Goal: Information Seeking & Learning: Learn about a topic

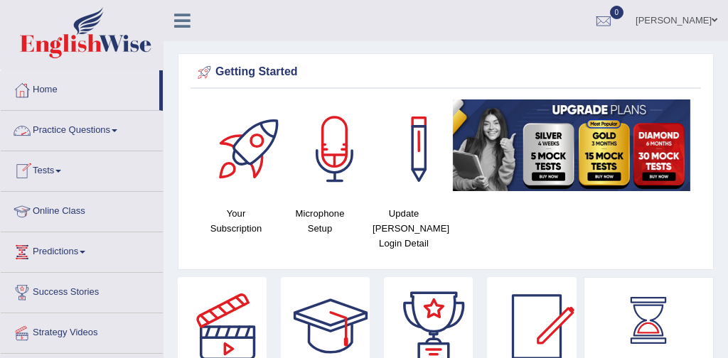
click at [70, 131] on link "Practice Questions" at bounding box center [82, 129] width 162 height 36
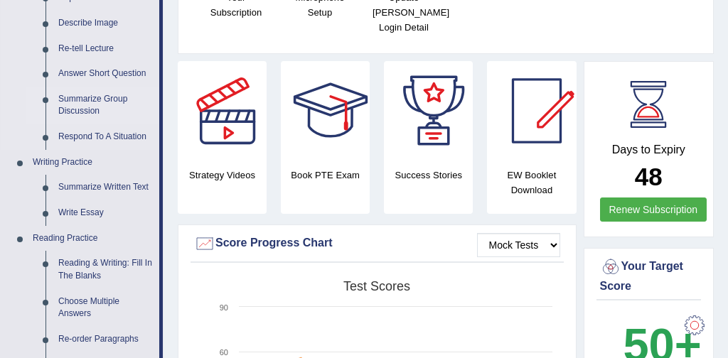
scroll to position [219, 0]
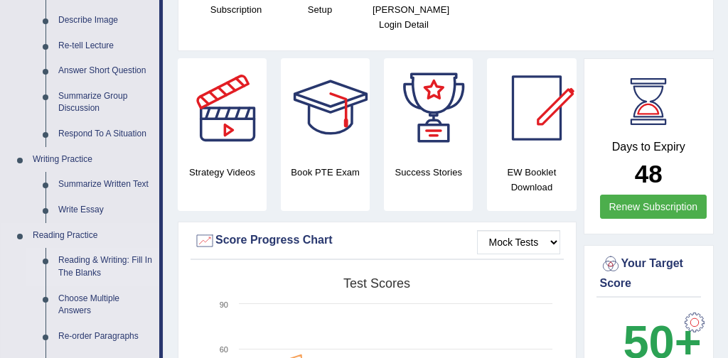
click at [139, 260] on link "Reading & Writing: Fill In The Blanks" at bounding box center [105, 267] width 107 height 38
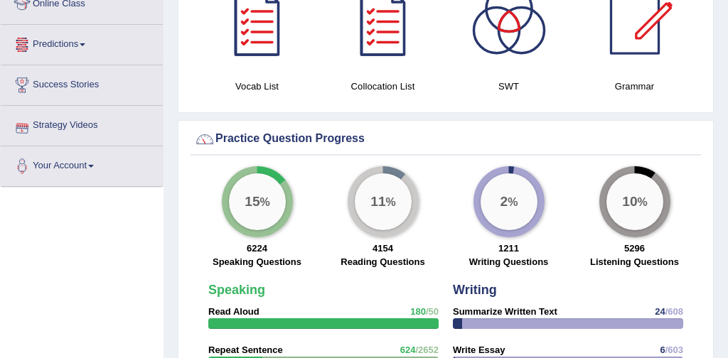
scroll to position [979, 0]
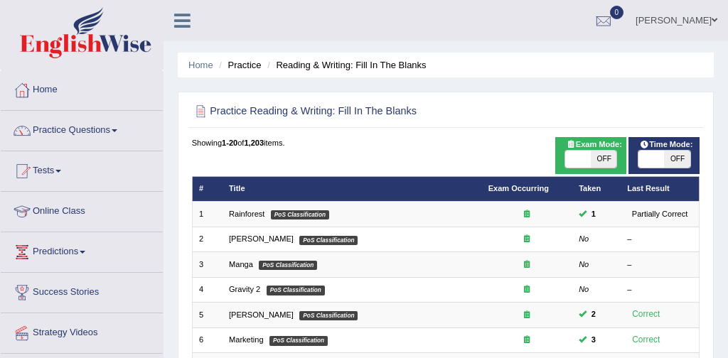
click at [575, 159] on span at bounding box center [578, 159] width 26 height 17
checkbox input "true"
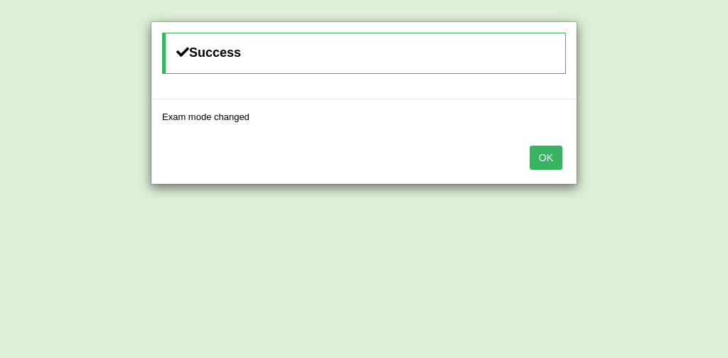
click at [540, 154] on button "OK" at bounding box center [546, 158] width 33 height 24
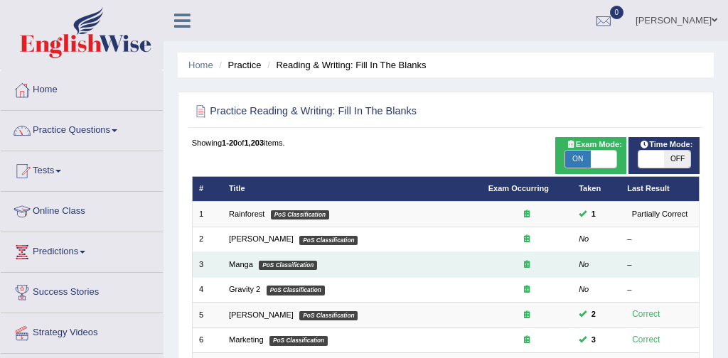
scroll to position [57, 0]
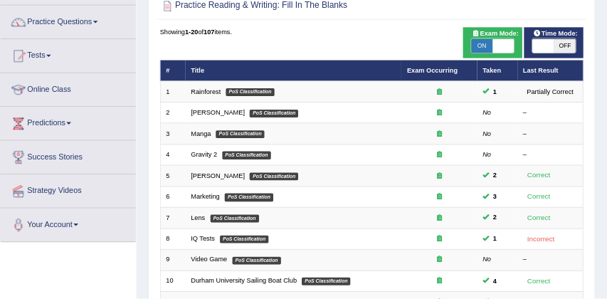
scroll to position [104, 0]
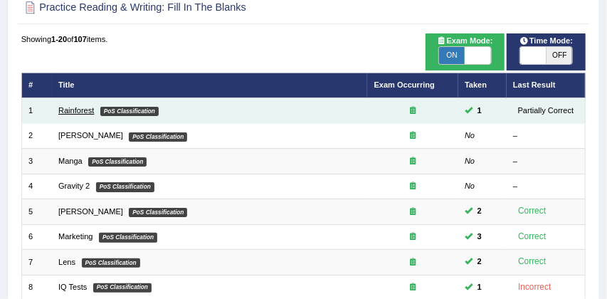
click at [84, 109] on link "Rainforest" at bounding box center [76, 110] width 36 height 9
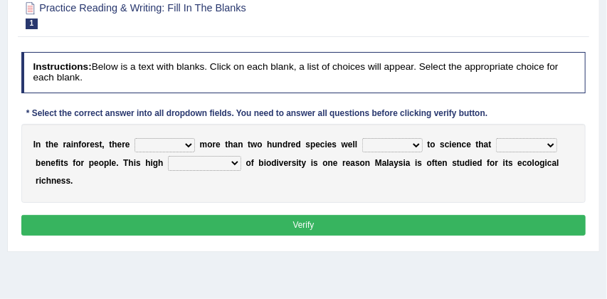
scroll to position [181, 0]
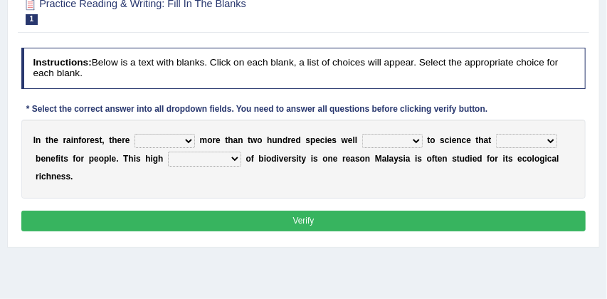
click at [189, 141] on select "have can be has is" at bounding box center [164, 141] width 60 height 14
select select "has"
click at [419, 142] on select "knowing known knew know" at bounding box center [392, 141] width 60 height 14
select select "known"
click at [552, 141] on select "contain contained containing contains" at bounding box center [526, 141] width 61 height 14
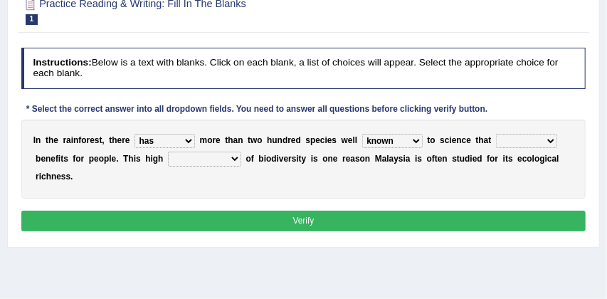
select select "contains"
click at [232, 161] on select "condensation conjunction continuity complexity" at bounding box center [204, 158] width 73 height 14
select select "conjunction"
click at [271, 224] on button "Verify" at bounding box center [303, 220] width 565 height 21
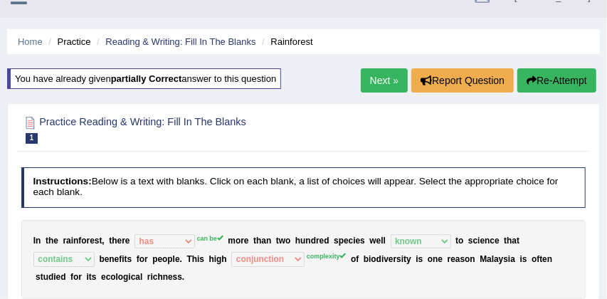
scroll to position [0, 0]
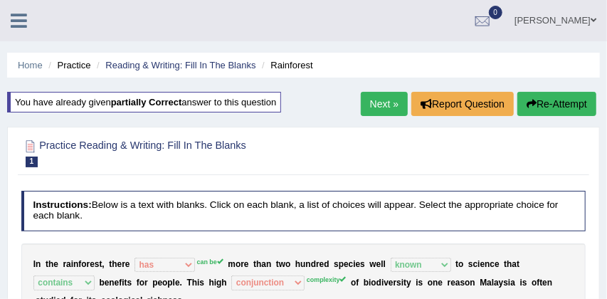
click at [572, 99] on button "Re-Attempt" at bounding box center [556, 104] width 79 height 24
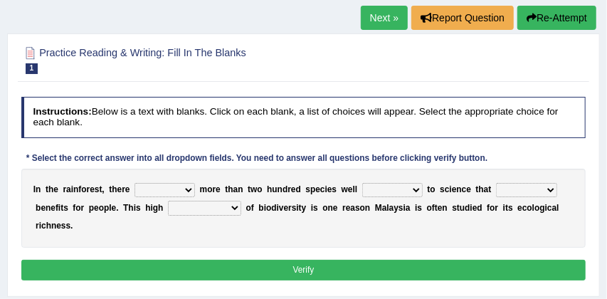
scroll to position [139, 0]
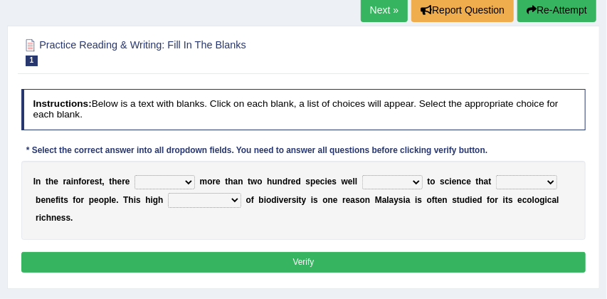
click at [188, 181] on select "have can be has is" at bounding box center [164, 182] width 60 height 14
select select "can be"
click at [417, 181] on select "knowing known knew know" at bounding box center [392, 182] width 60 height 14
select select "known"
click at [550, 183] on select "contain contained containing contains" at bounding box center [526, 182] width 61 height 14
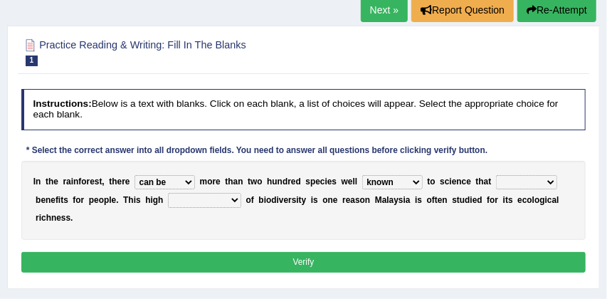
select select "contain"
click at [235, 201] on select "condensation conjunction continuity complexity" at bounding box center [204, 200] width 73 height 14
click at [233, 201] on select "condensation conjunction continuity complexity" at bounding box center [204, 200] width 73 height 14
select select "complexity"
click at [265, 255] on button "Verify" at bounding box center [303, 262] width 565 height 21
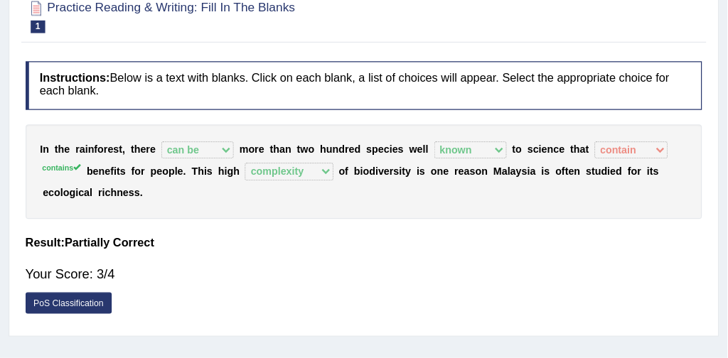
scroll to position [94, 0]
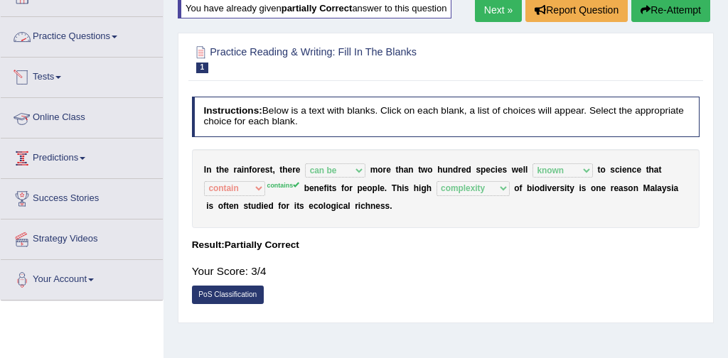
click at [97, 37] on link "Practice Questions" at bounding box center [82, 35] width 162 height 36
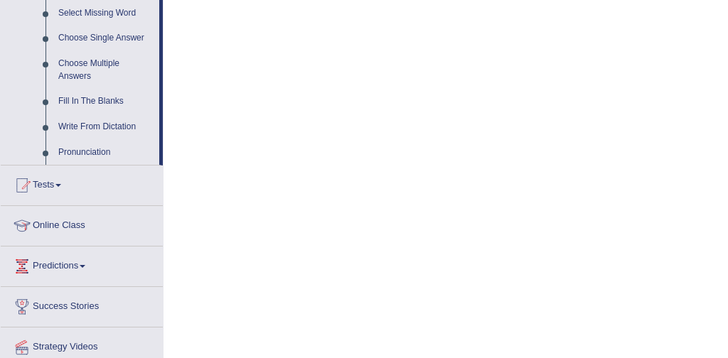
scroll to position [747, 0]
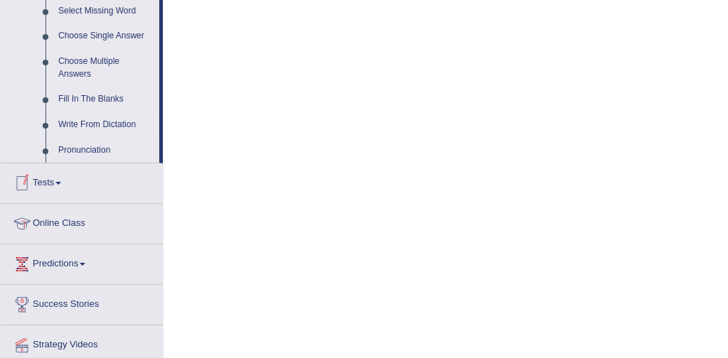
click at [124, 138] on link "Write From Dictation" at bounding box center [105, 125] width 107 height 26
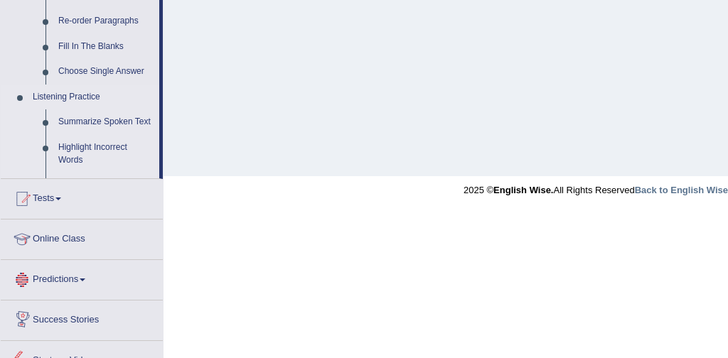
scroll to position [560, 0]
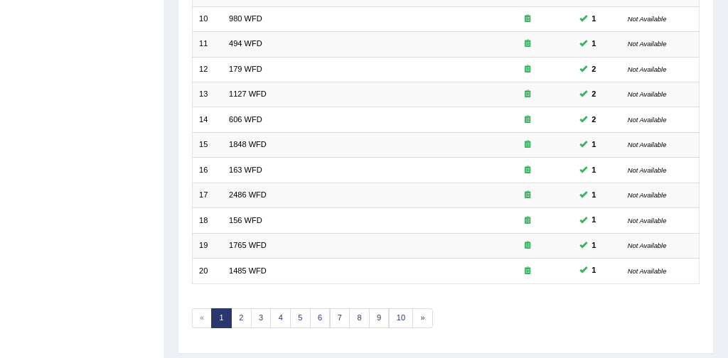
scroll to position [461, 0]
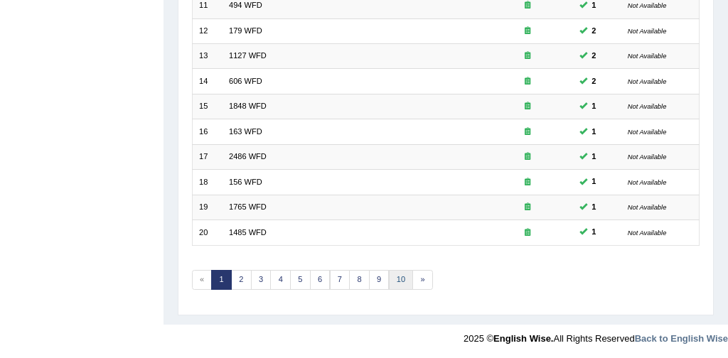
click at [400, 277] on link "10" at bounding box center [401, 280] width 25 height 20
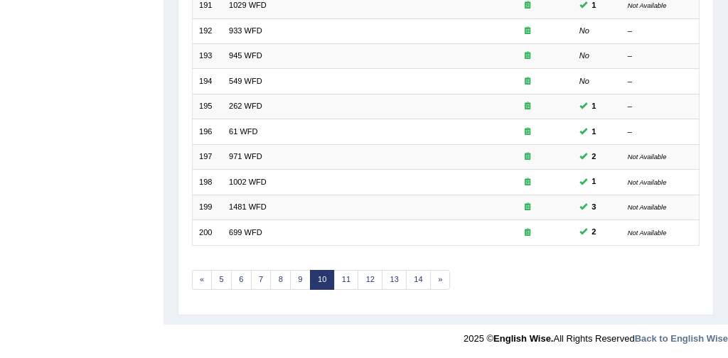
scroll to position [461, 0]
click at [417, 275] on link "14" at bounding box center [418, 280] width 25 height 20
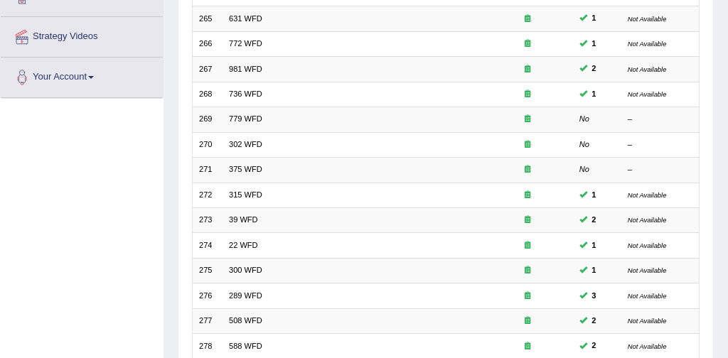
scroll to position [461, 0]
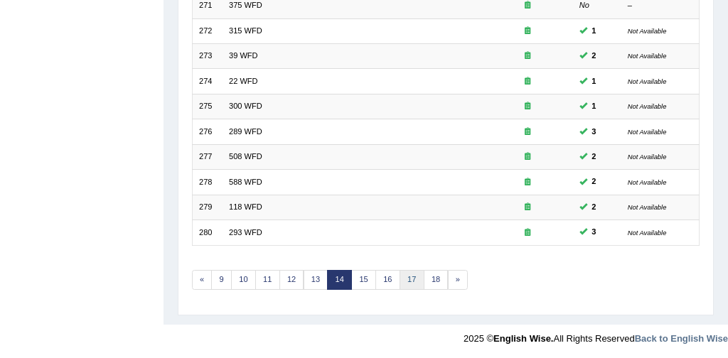
click at [410, 279] on link "17" at bounding box center [412, 280] width 25 height 20
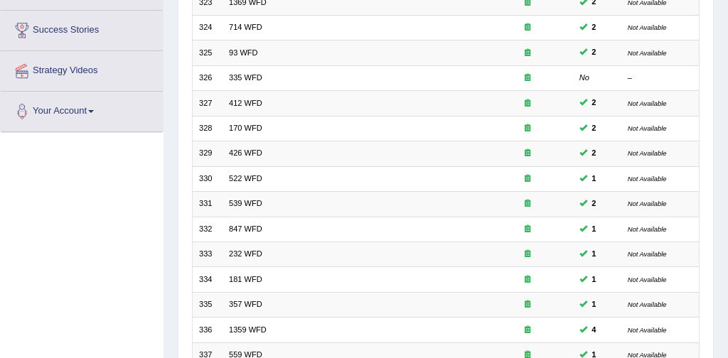
scroll to position [461, 0]
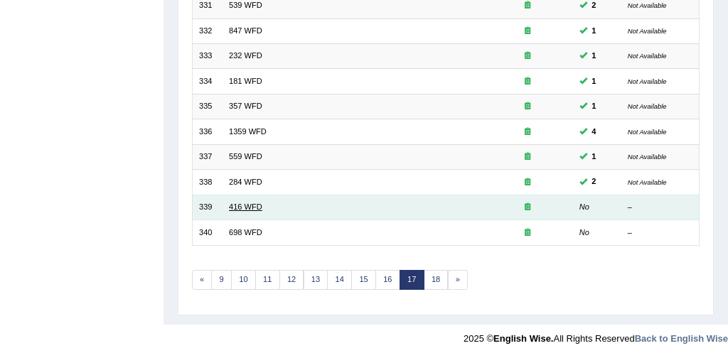
click at [254, 203] on link "416 WFD" at bounding box center [245, 207] width 33 height 9
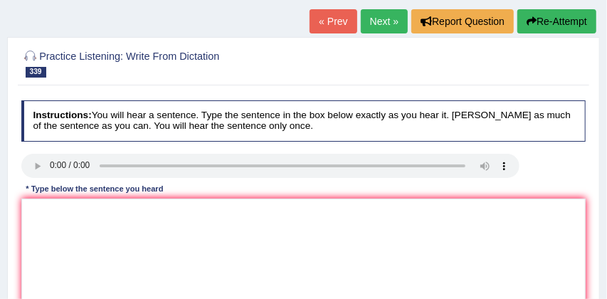
scroll to position [95, 0]
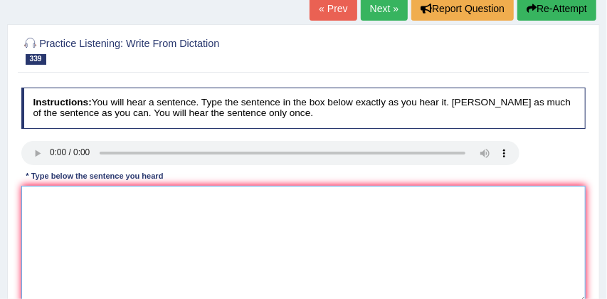
click at [138, 212] on textarea at bounding box center [303, 244] width 565 height 117
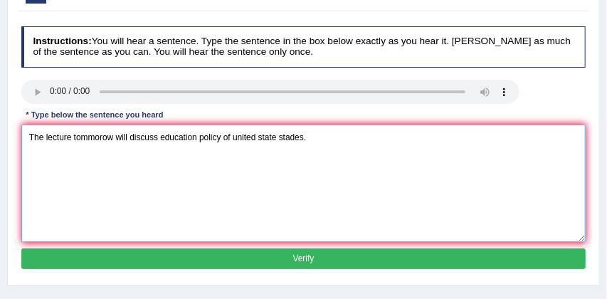
scroll to position [159, 0]
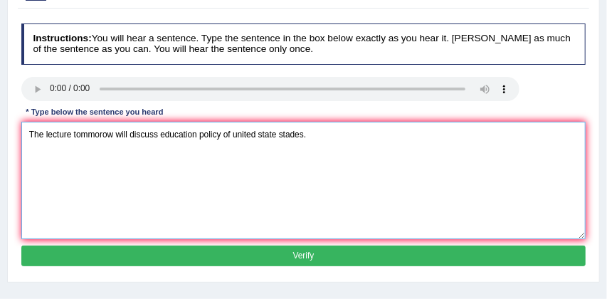
type textarea "The lecture tommorow will discuss education policy of united state stades."
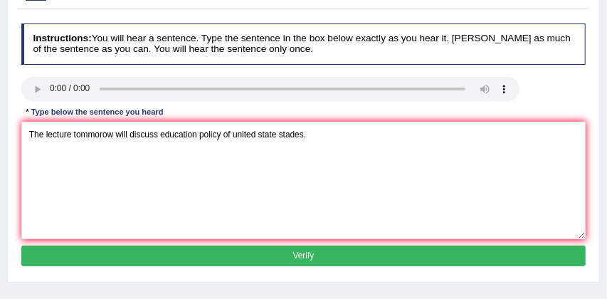
click at [321, 250] on button "Verify" at bounding box center [303, 255] width 565 height 21
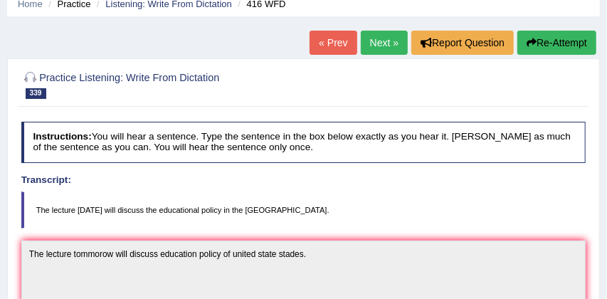
scroll to position [60, 0]
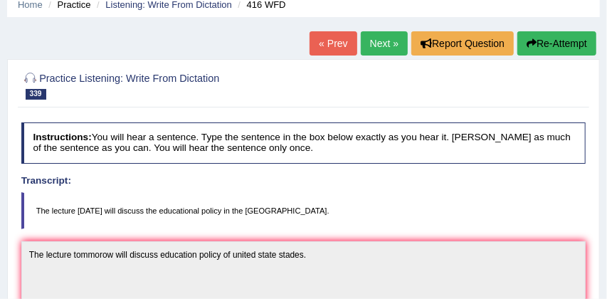
click at [556, 42] on button "Re-Attempt" at bounding box center [556, 43] width 79 height 24
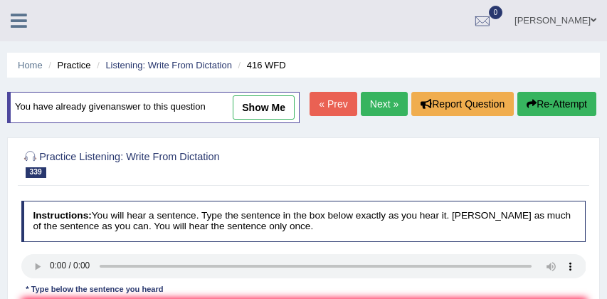
scroll to position [100, 0]
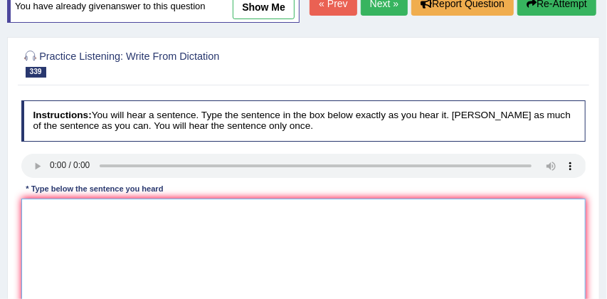
click at [96, 237] on textarea at bounding box center [303, 256] width 565 height 117
click at [227, 240] on textarea "The lecture tomorrow will discuss education policy" at bounding box center [303, 256] width 565 height 117
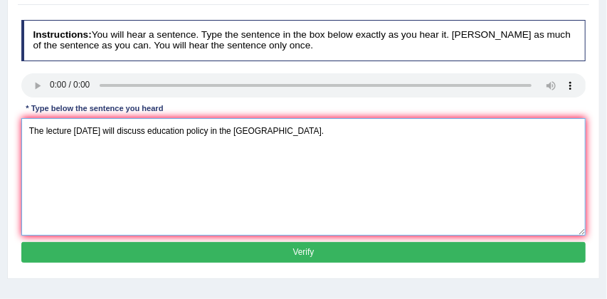
scroll to position [203, 0]
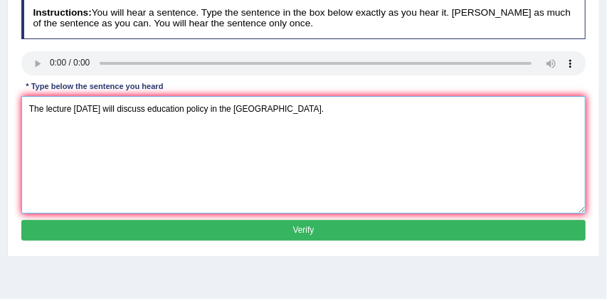
type textarea "The lecture tomorrow will discuss education policy in the United States."
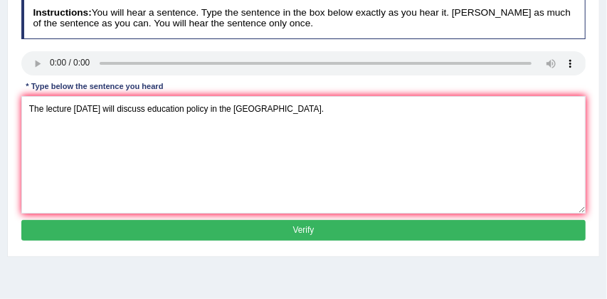
click at [312, 240] on button "Verify" at bounding box center [303, 230] width 565 height 21
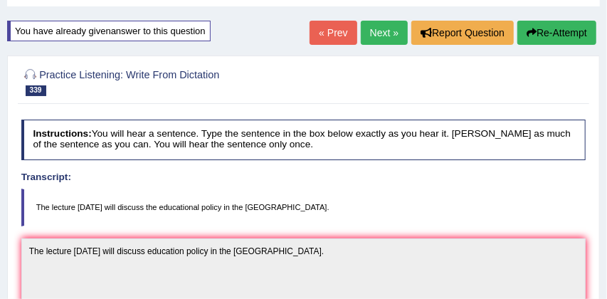
scroll to position [50, 0]
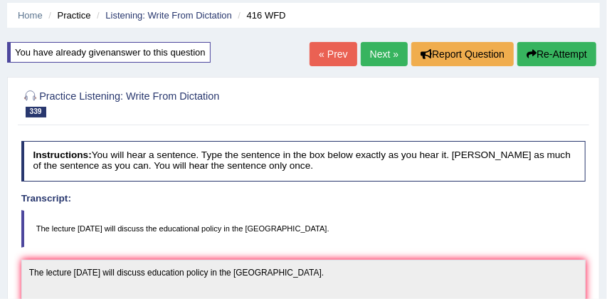
click at [375, 52] on link "Next »" at bounding box center [384, 54] width 47 height 24
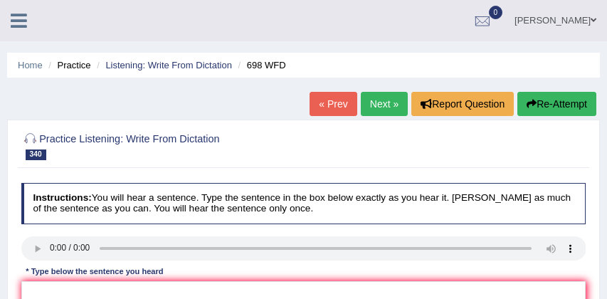
scroll to position [70, 0]
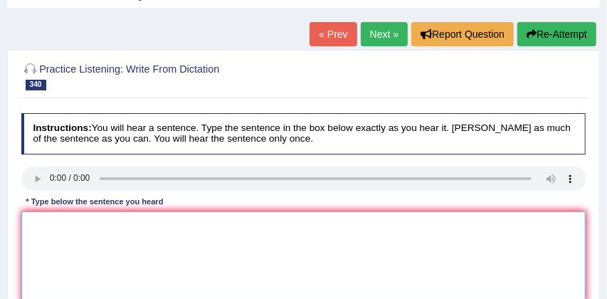
click at [27, 216] on textarea at bounding box center [303, 269] width 565 height 117
click at [31, 213] on textarea at bounding box center [303, 269] width 565 height 117
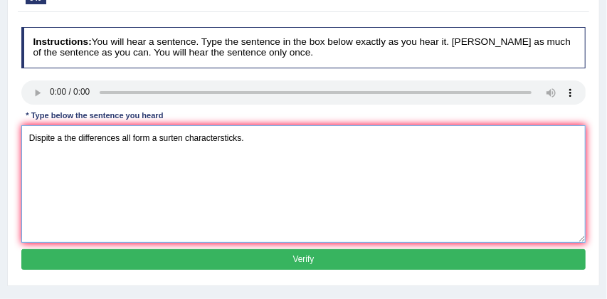
scroll to position [162, 0]
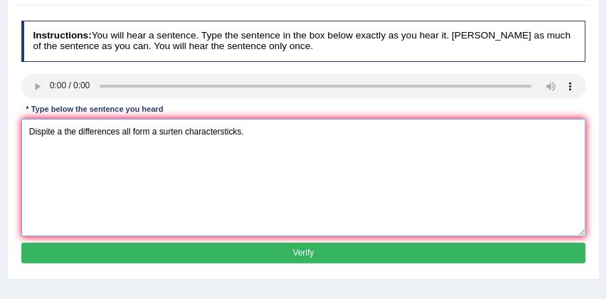
type textarea "Dispite a the differences all form a surten charactersticks."
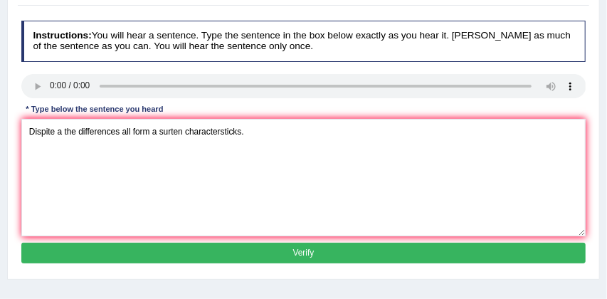
click at [281, 252] on button "Verify" at bounding box center [303, 252] width 565 height 21
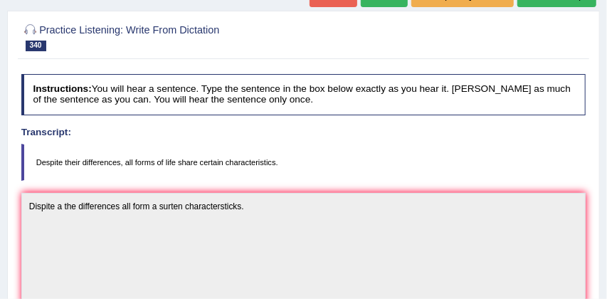
scroll to position [82, 0]
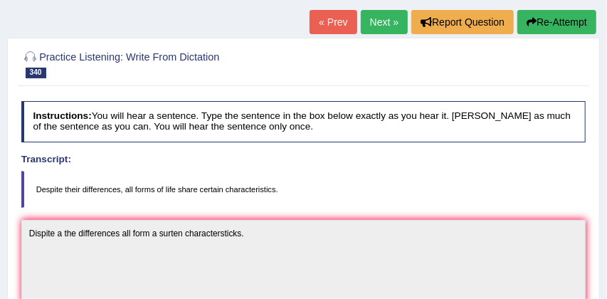
click at [557, 26] on button "Re-Attempt" at bounding box center [556, 22] width 79 height 24
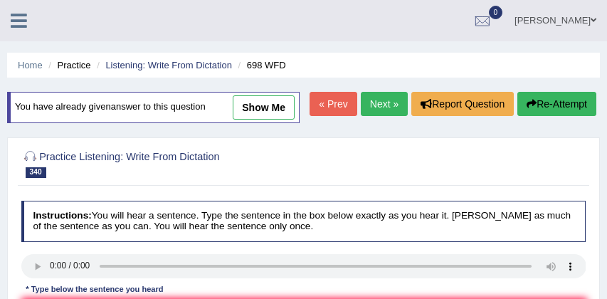
scroll to position [127, 0]
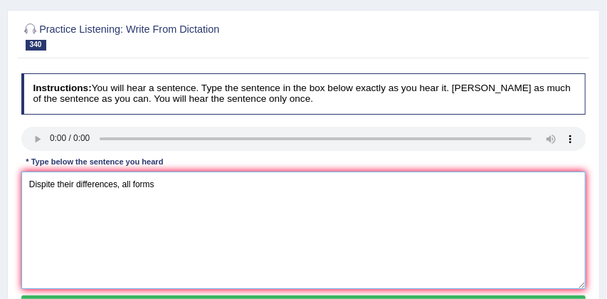
click at [172, 211] on textarea "Dispite their differences, all forms" at bounding box center [303, 229] width 565 height 117
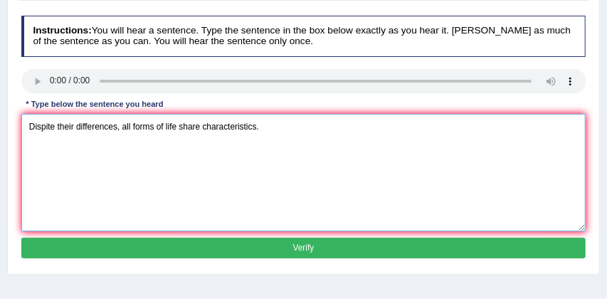
scroll to position [193, 0]
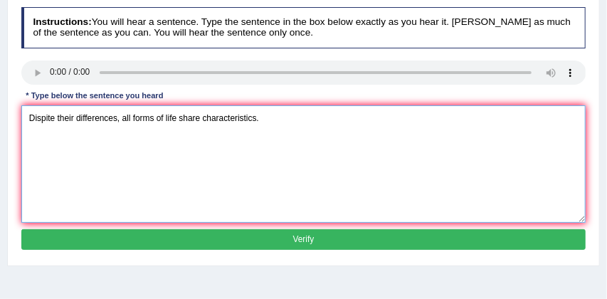
type textarea "Dispite their differences, all forms of life share characteristics."
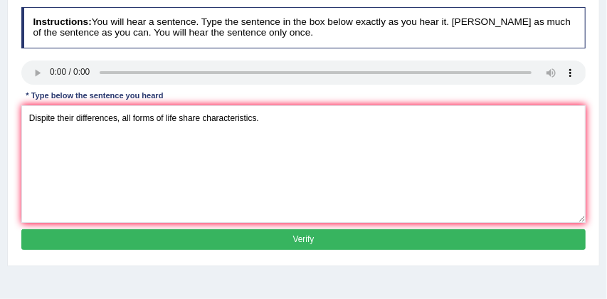
click at [316, 250] on button "Verify" at bounding box center [303, 239] width 565 height 21
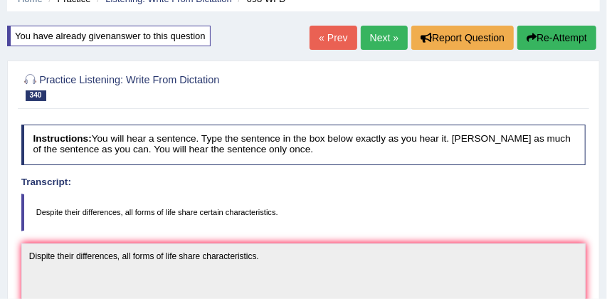
scroll to position [58, 0]
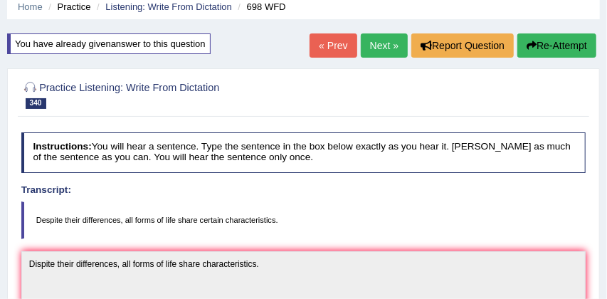
click at [380, 42] on link "Next »" at bounding box center [384, 45] width 47 height 24
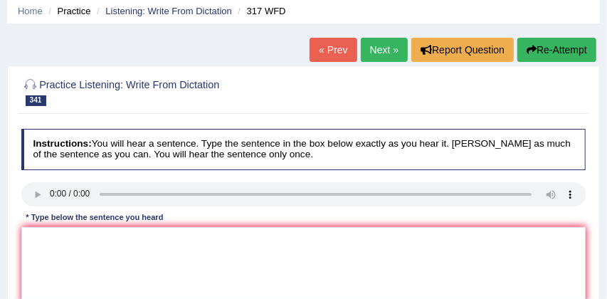
scroll to position [57, 0]
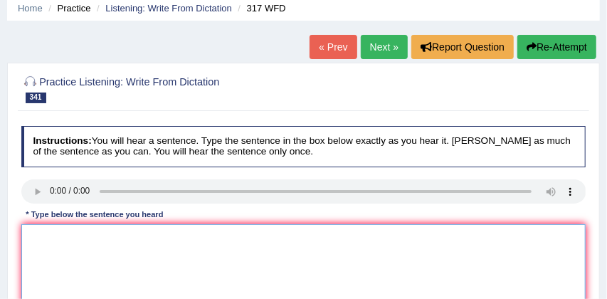
click at [36, 226] on textarea at bounding box center [303, 282] width 565 height 117
click at [107, 235] on textarea "Study shows that" at bounding box center [303, 282] width 565 height 117
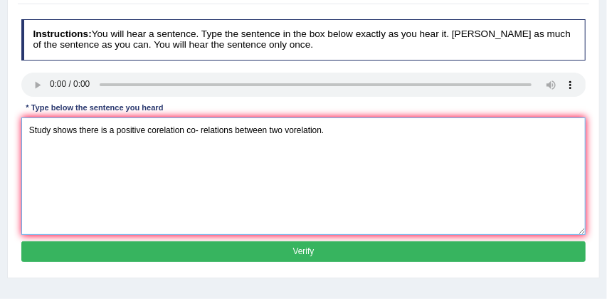
scroll to position [166, 0]
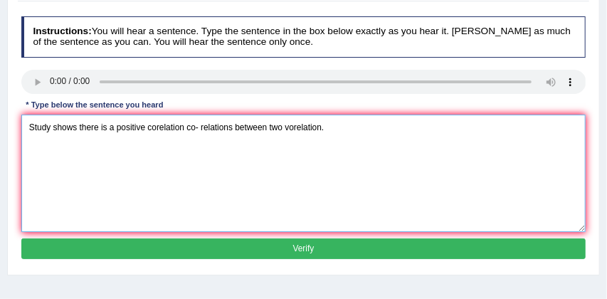
type textarea "Study shows there is a positive corelation co- relations between two vorelation."
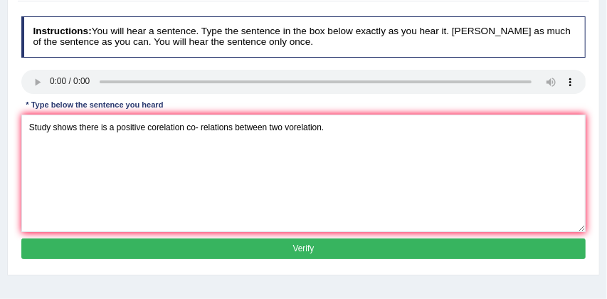
click at [267, 250] on button "Verify" at bounding box center [303, 248] width 565 height 21
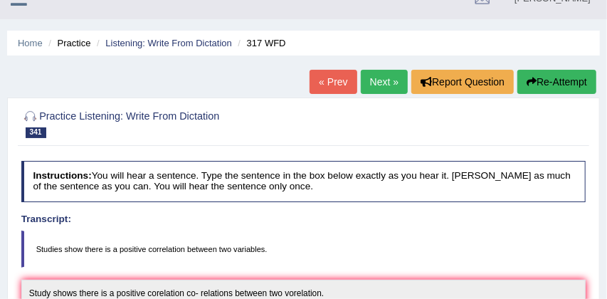
scroll to position [20, 0]
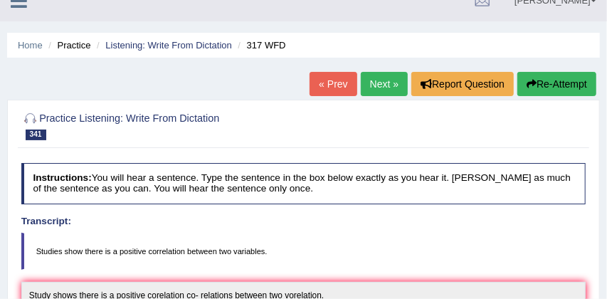
click at [382, 80] on link "Next »" at bounding box center [384, 84] width 47 height 24
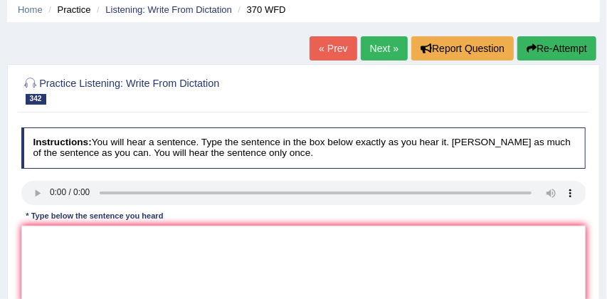
scroll to position [97, 0]
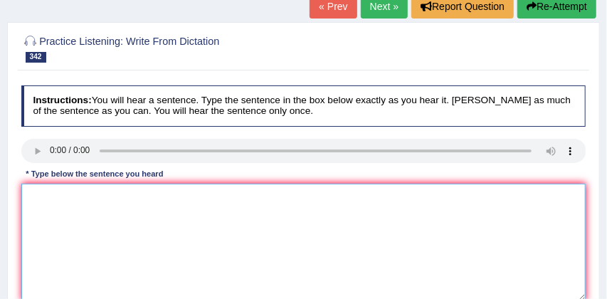
click at [43, 187] on textarea at bounding box center [303, 241] width 565 height 117
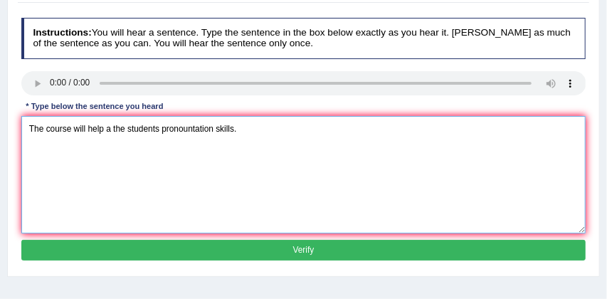
scroll to position [170, 0]
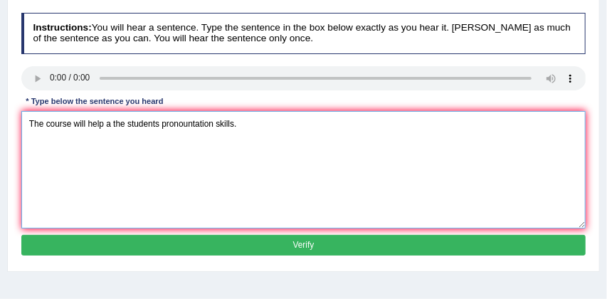
type textarea "The course will help a the students pronountation skills."
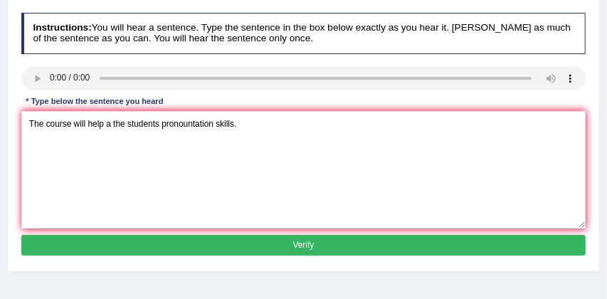
click at [267, 240] on button "Verify" at bounding box center [303, 245] width 565 height 21
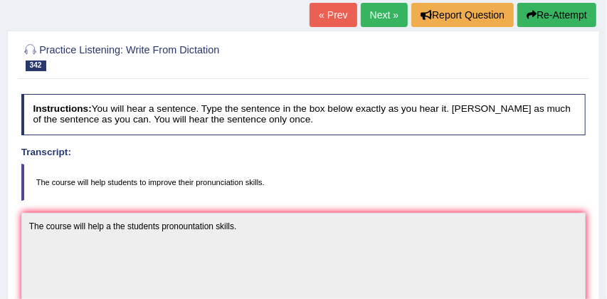
scroll to position [85, 0]
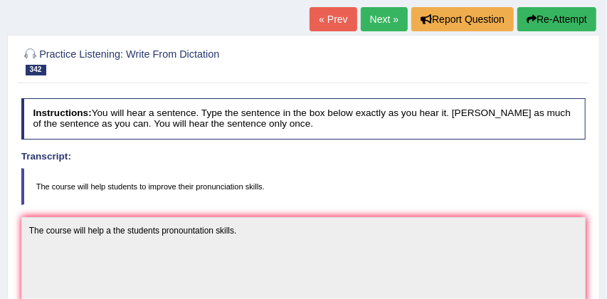
click at [567, 20] on button "Re-Attempt" at bounding box center [556, 19] width 79 height 24
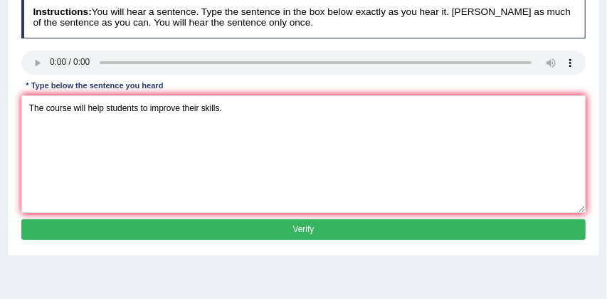
scroll to position [212, 0]
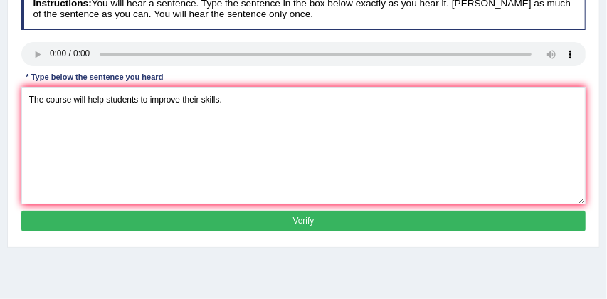
type textarea "The course will help students to improve their skills."
click at [201, 231] on button "Verify" at bounding box center [303, 220] width 565 height 21
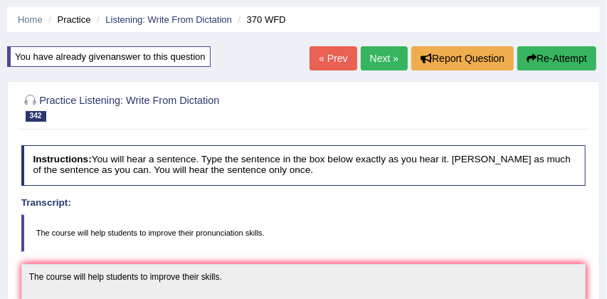
scroll to position [38, 0]
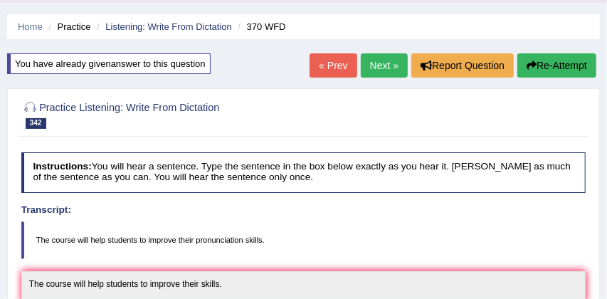
click at [377, 65] on link "Next »" at bounding box center [384, 65] width 47 height 24
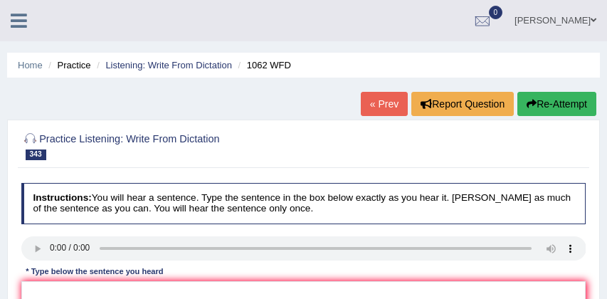
scroll to position [75, 0]
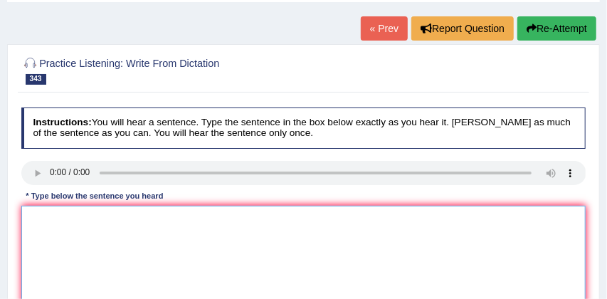
click at [39, 210] on textarea at bounding box center [303, 263] width 565 height 117
click at [146, 219] on textarea "Important defult pacakages" at bounding box center [303, 263] width 565 height 117
click at [210, 218] on textarea "Important defult pacakages a i like to be used" at bounding box center [303, 263] width 565 height 117
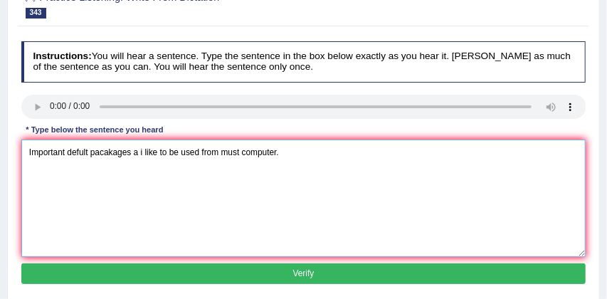
scroll to position [142, 0]
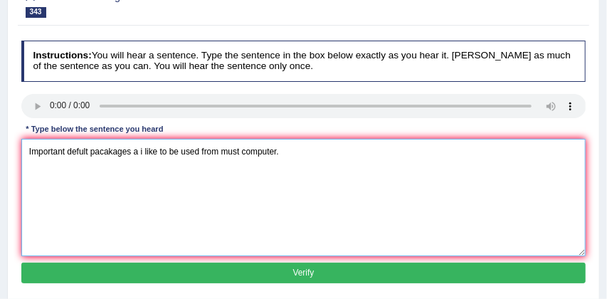
type textarea "Important defult pacakages a i like to be used from must computer."
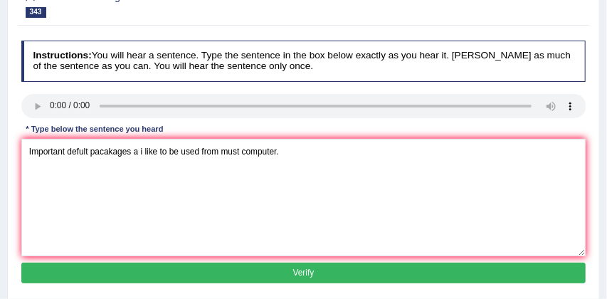
click at [272, 269] on button "Verify" at bounding box center [303, 272] width 565 height 21
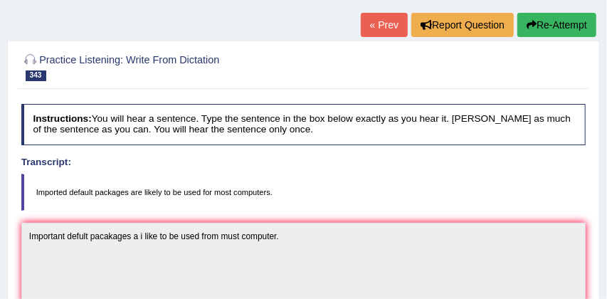
scroll to position [55, 0]
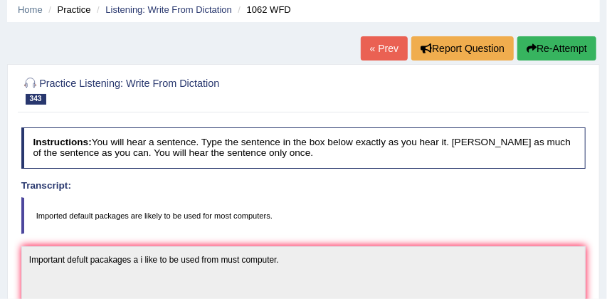
click at [558, 48] on button "Re-Attempt" at bounding box center [556, 48] width 79 height 24
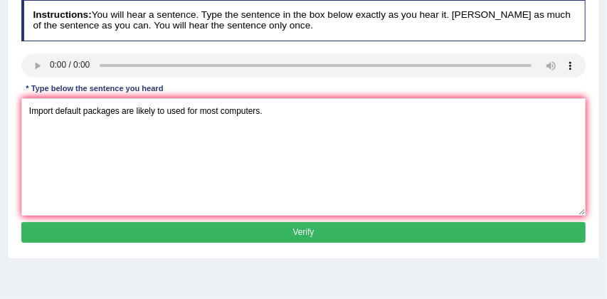
scroll to position [205, 0]
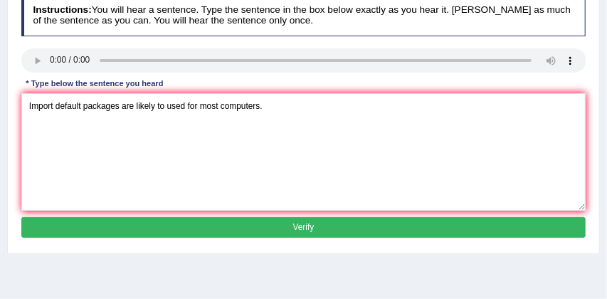
type textarea "Import default packages are likely to used for most computers."
click at [218, 225] on button "Verify" at bounding box center [303, 227] width 565 height 21
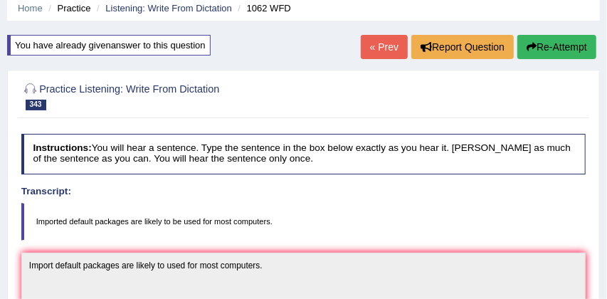
scroll to position [47, 0]
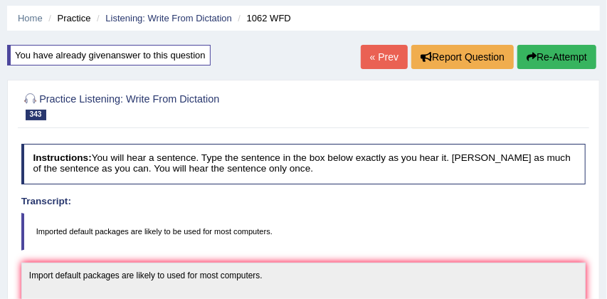
click at [543, 50] on button "Re-Attempt" at bounding box center [556, 57] width 79 height 24
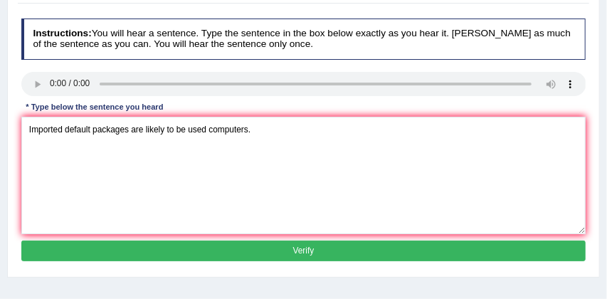
scroll to position [196, 0]
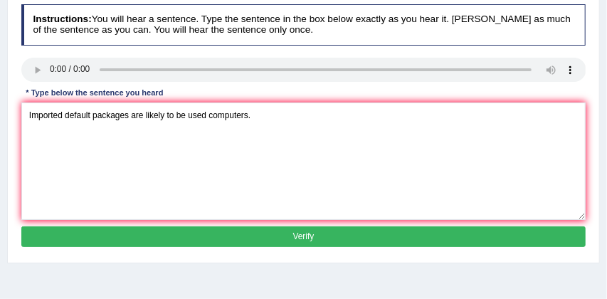
type textarea "Imported default packages are likely to be used computers."
click at [169, 231] on button "Verify" at bounding box center [303, 236] width 565 height 21
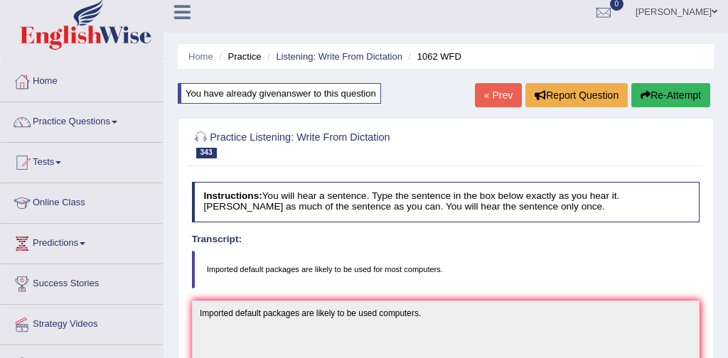
scroll to position [6, 0]
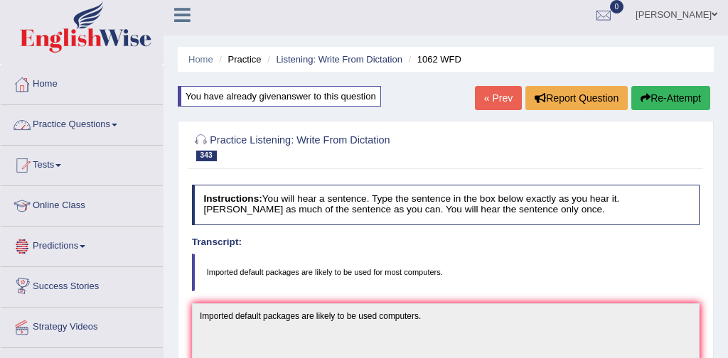
click at [85, 124] on link "Practice Questions" at bounding box center [82, 123] width 162 height 36
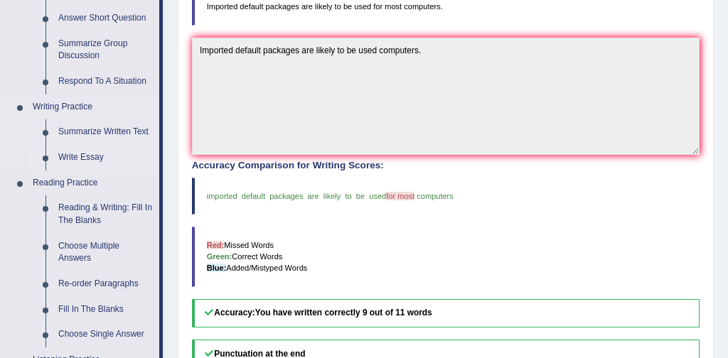
scroll to position [273, 0]
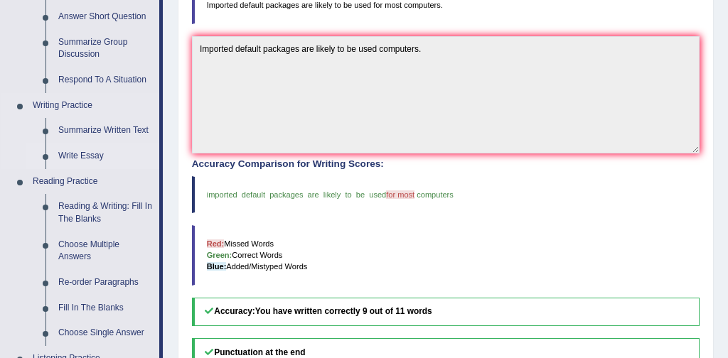
click at [139, 206] on link "Reading & Writing: Fill In The Blanks" at bounding box center [105, 213] width 107 height 38
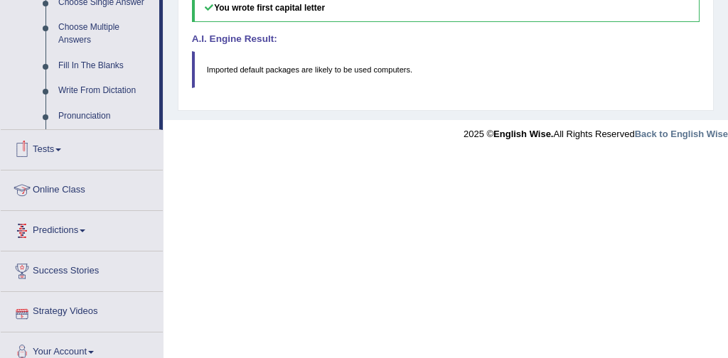
scroll to position [685, 0]
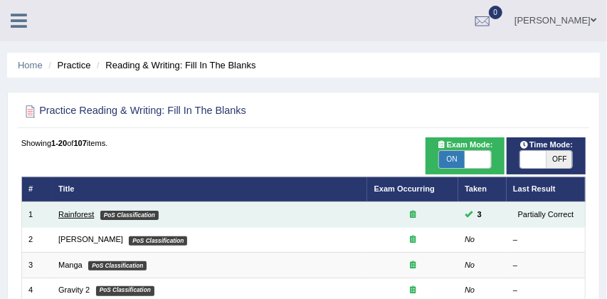
click at [81, 215] on link "Rainforest" at bounding box center [76, 214] width 36 height 9
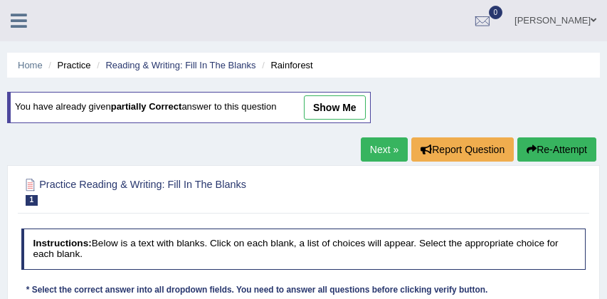
scroll to position [136, 0]
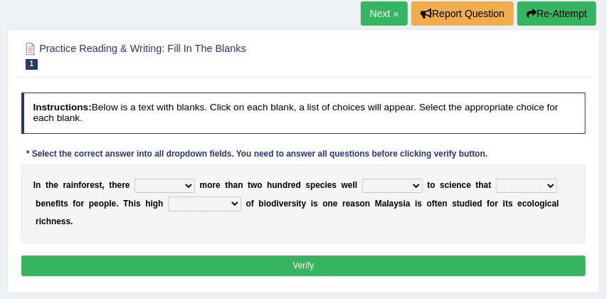
click at [191, 184] on select "have can be has is" at bounding box center [164, 185] width 60 height 14
select select "can be"
click at [419, 186] on select "knowing known knew know" at bounding box center [392, 185] width 60 height 14
select select "known"
click at [549, 186] on select "contain contained containing contains" at bounding box center [526, 185] width 61 height 14
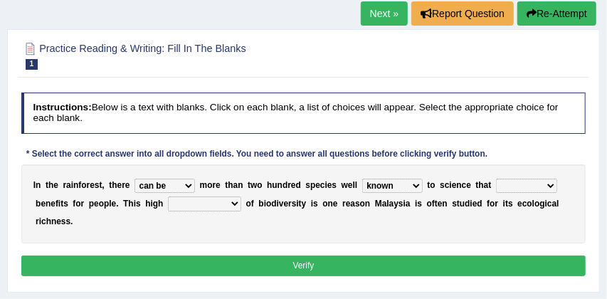
select select "contains"
click at [235, 204] on select "condensation conjunction continuity complexity" at bounding box center [204, 203] width 73 height 14
select select "complexity"
click at [298, 264] on button "Verify" at bounding box center [303, 265] width 565 height 21
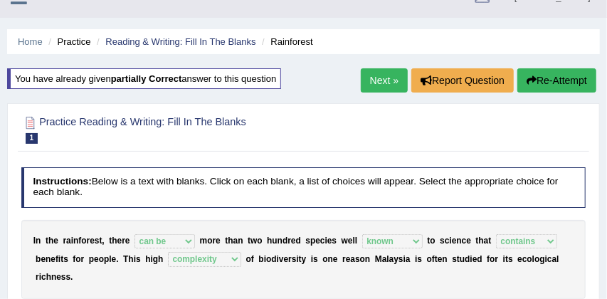
scroll to position [20, 0]
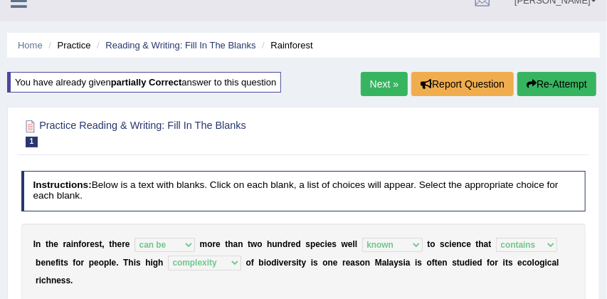
click at [373, 82] on link "Next »" at bounding box center [384, 84] width 47 height 24
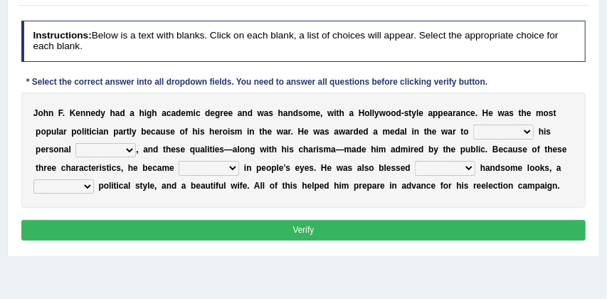
scroll to position [163, 0]
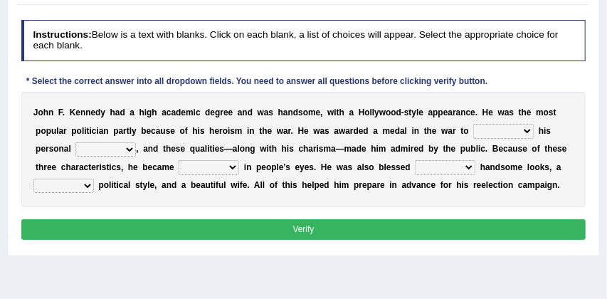
click at [532, 130] on select "prove show evidence upthrow" at bounding box center [503, 131] width 60 height 14
click at [529, 130] on select "prove show evidence upthrow" at bounding box center [503, 131] width 60 height 14
select select "show"
click at [129, 150] on select "passion courage charm liking" at bounding box center [105, 149] width 60 height 14
select select "passion"
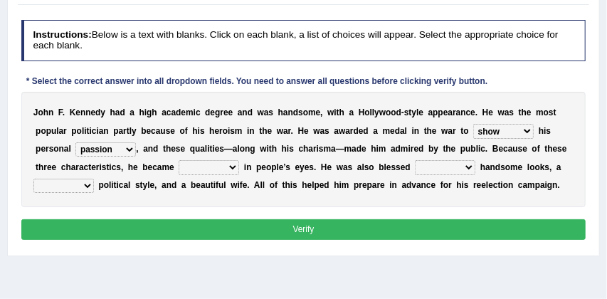
click at [532, 129] on select "prove show evidence upthrow" at bounding box center [503, 131] width 60 height 14
select select "prove"
click at [235, 166] on select "iconic ironic identical impotent" at bounding box center [208, 167] width 60 height 14
select select "iconic"
click at [470, 166] on select "with in upon to" at bounding box center [445, 167] width 60 height 14
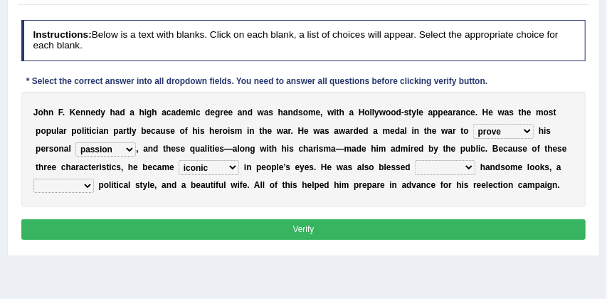
select select "with"
click at [88, 186] on select "mending mends mended mend" at bounding box center [63, 185] width 60 height 14
select select "mend"
click at [273, 232] on button "Verify" at bounding box center [303, 229] width 565 height 21
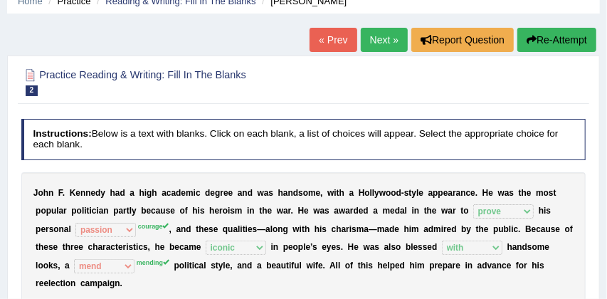
scroll to position [62, 0]
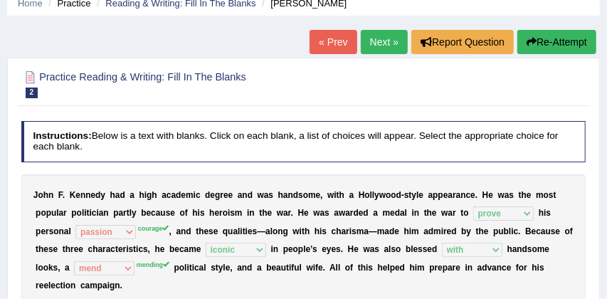
click at [565, 37] on button "Re-Attempt" at bounding box center [556, 42] width 79 height 24
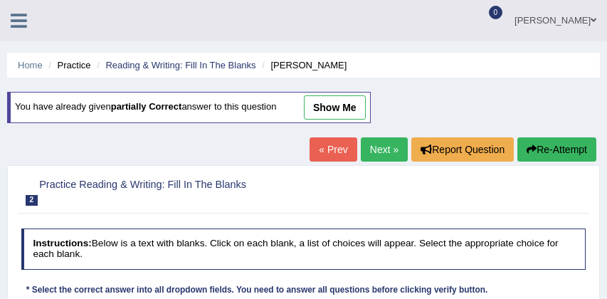
scroll to position [136, 0]
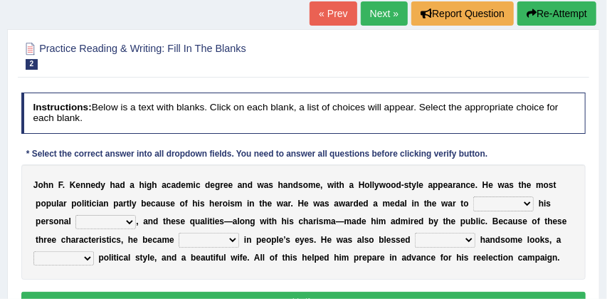
click at [529, 203] on select "prove show evidence upthrow" at bounding box center [503, 203] width 60 height 14
select select "prove"
click at [130, 223] on select "passion courage charm liking" at bounding box center [105, 222] width 60 height 14
select select "courage"
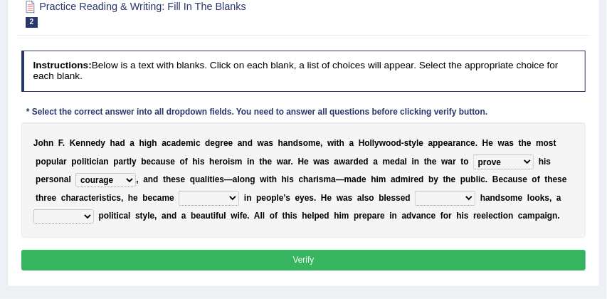
scroll to position [178, 0]
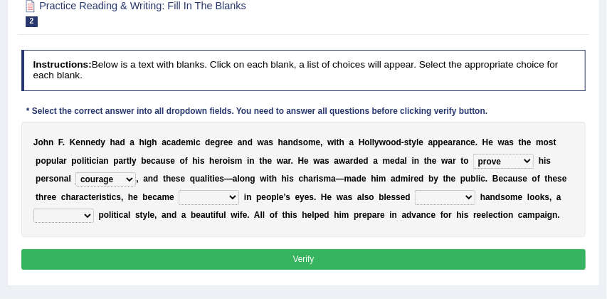
click at [233, 197] on select "iconic ironic identical impotent" at bounding box center [208, 197] width 60 height 14
select select "iconic"
click at [470, 198] on select "with in upon to" at bounding box center [445, 197] width 60 height 14
select select "with"
click at [85, 215] on select "mending mends mended mend" at bounding box center [63, 215] width 60 height 14
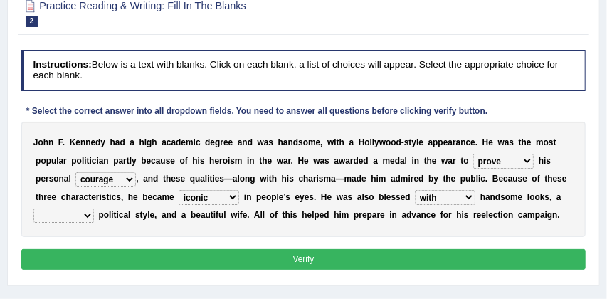
select select "mending"
click at [204, 260] on button "Verify" at bounding box center [303, 259] width 565 height 21
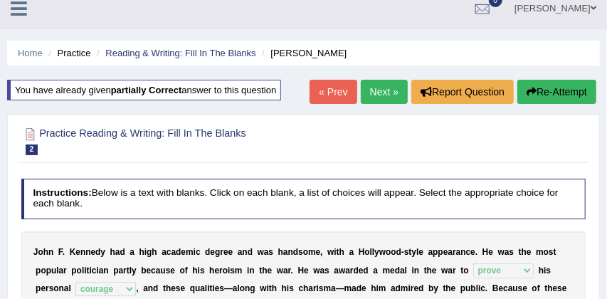
scroll to position [9, 0]
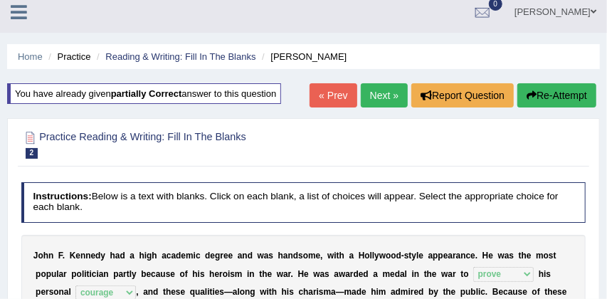
click at [374, 98] on link "Next »" at bounding box center [384, 95] width 47 height 24
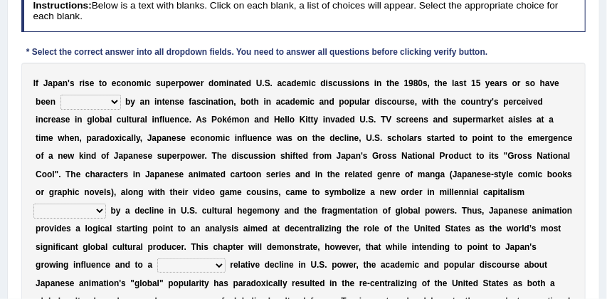
scroll to position [192, 0]
click at [115, 101] on select "marked dedicated made inspired" at bounding box center [90, 102] width 60 height 14
